Goal: Task Accomplishment & Management: Use online tool/utility

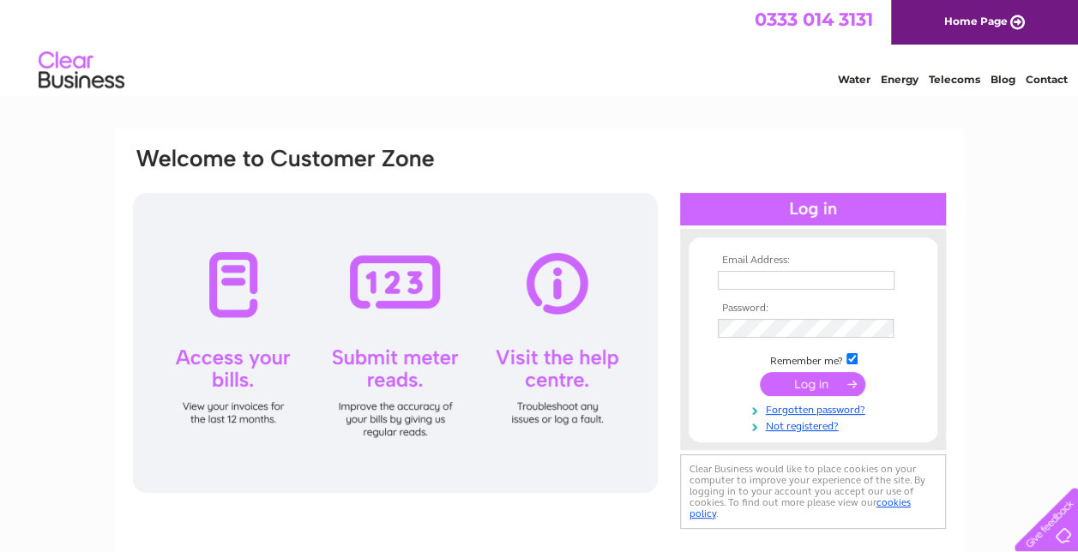
type input "[PERSON_NAME][EMAIL_ADDRESS][PERSON_NAME][DOMAIN_NAME]"
click at [823, 382] on input "submit" at bounding box center [812, 384] width 105 height 24
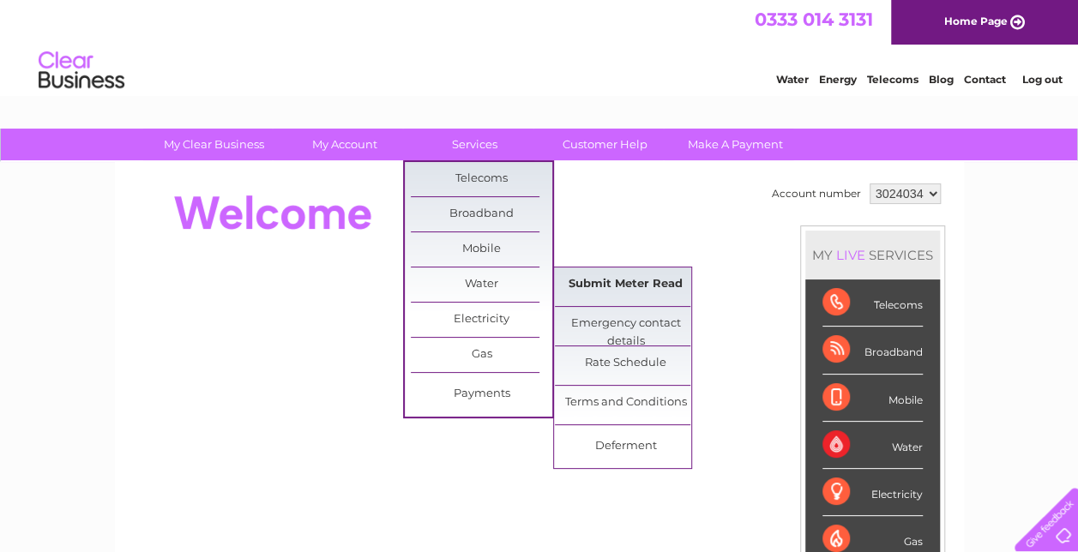
click at [640, 286] on link "Submit Meter Read" at bounding box center [625, 285] width 141 height 34
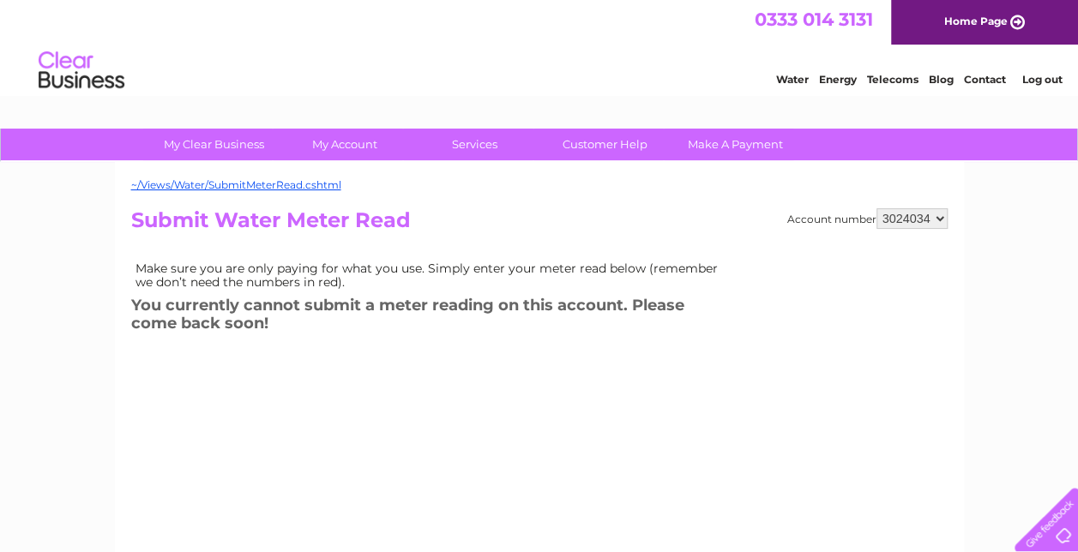
click at [1028, 275] on div "My Clear Business Login Details My Details My Preferences Link Account My Accou…" at bounding box center [539, 532] width 1078 height 807
